Goal: Information Seeking & Learning: Check status

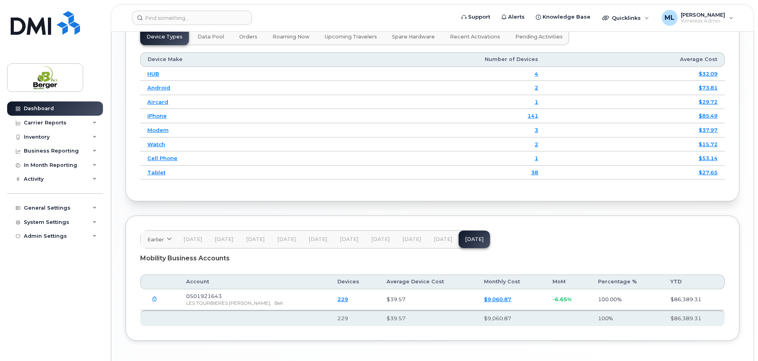
scroll to position [990, 0]
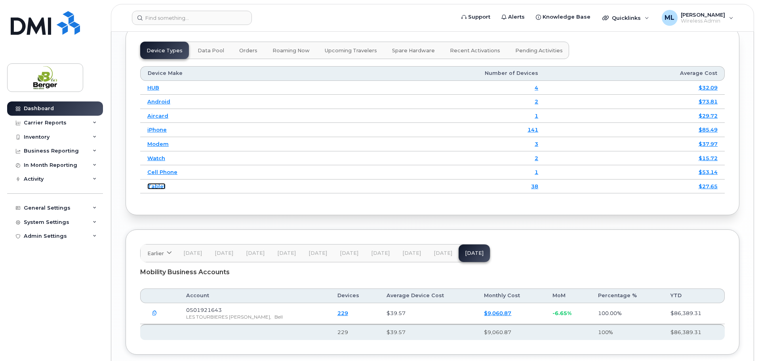
click at [155, 187] on link "Tablet" at bounding box center [156, 186] width 18 height 6
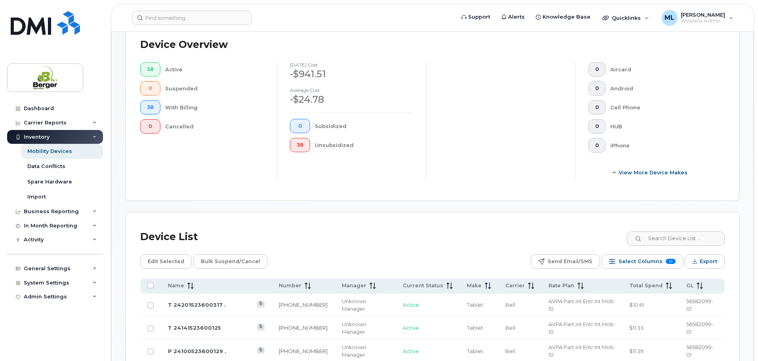
scroll to position [396, 0]
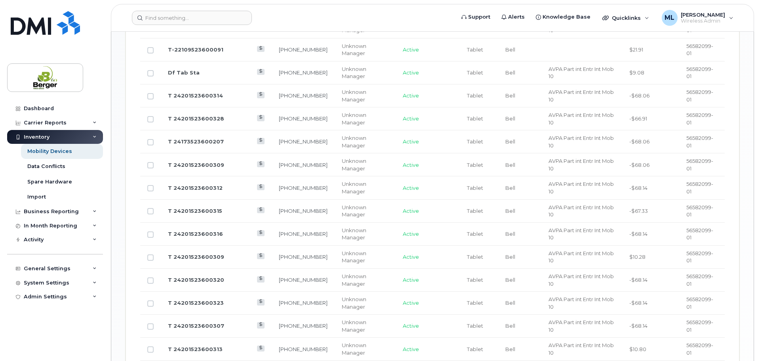
scroll to position [792, 0]
